Goal: Task Accomplishment & Management: Manage account settings

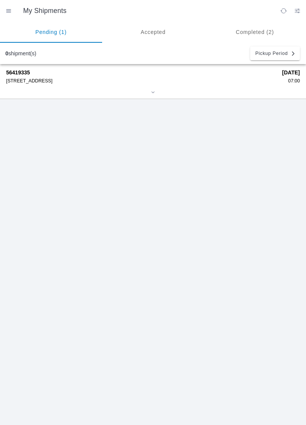
click at [259, 91] on div at bounding box center [152, 93] width 293 height 6
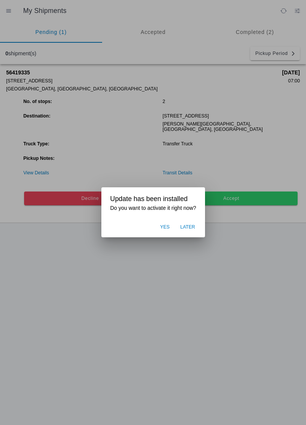
click at [244, 251] on ion-backdrop at bounding box center [153, 212] width 306 height 425
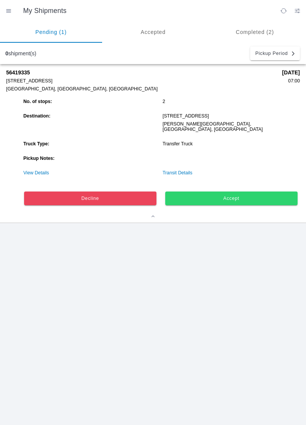
click at [255, 192] on button "Accept" at bounding box center [231, 199] width 132 height 14
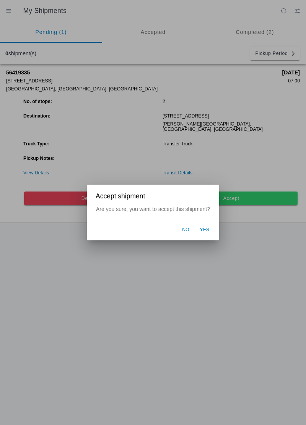
click at [208, 230] on span "Yes" at bounding box center [205, 230] width 10 height 7
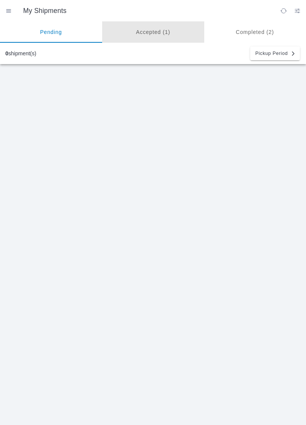
click at [164, 35] on ion-segment-button "Accepted (1)" at bounding box center [153, 31] width 102 height 21
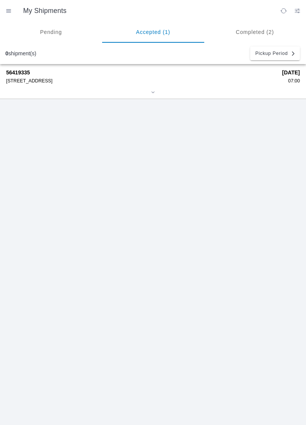
click at [27, 90] on div at bounding box center [152, 93] width 293 height 6
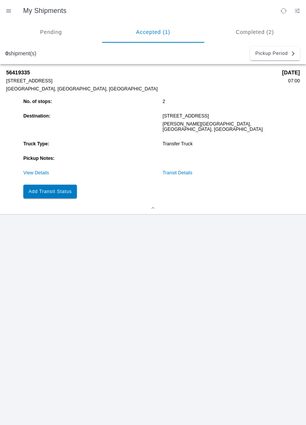
click at [34, 170] on link "View Details" at bounding box center [36, 172] width 26 height 5
